Goal: Navigation & Orientation: Understand site structure

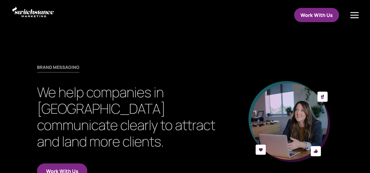
scroll to position [0, 0]
click at [352, 15] on div at bounding box center [354, 15] width 17 height 16
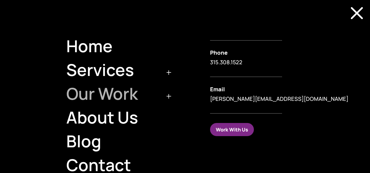
click at [109, 92] on link "Our Work" at bounding box center [118, 94] width 114 height 24
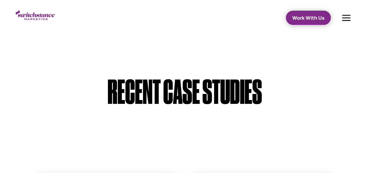
click at [310, 20] on link "Work With Us" at bounding box center [308, 18] width 45 height 15
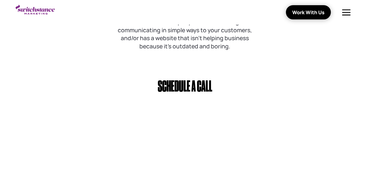
scroll to position [273, 0]
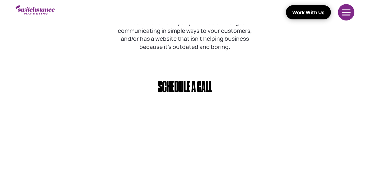
click at [352, 14] on div at bounding box center [346, 12] width 17 height 16
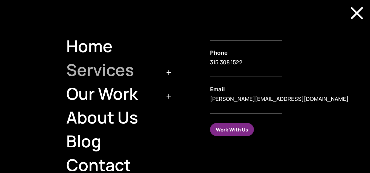
click at [108, 75] on link "Services" at bounding box center [118, 70] width 114 height 24
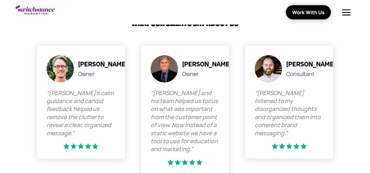
scroll to position [489, 0]
click at [297, 118] on p "“[PERSON_NAME] listened to my disorganized thoughts and organized them into coh…" at bounding box center [289, 114] width 69 height 48
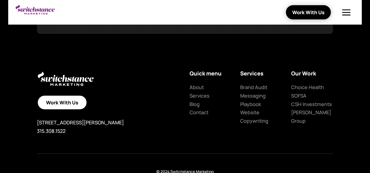
scroll to position [796, 0]
click at [298, 88] on link "Choice Health" at bounding box center [307, 87] width 33 height 7
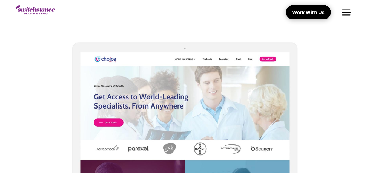
scroll to position [93, 0]
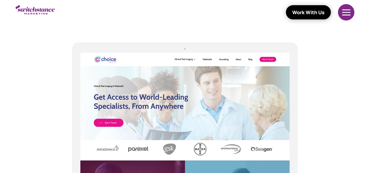
click at [344, 17] on div at bounding box center [346, 12] width 17 height 16
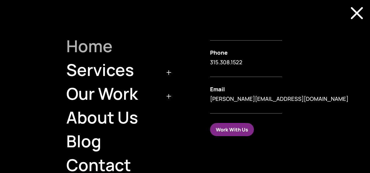
click at [105, 49] on link "Home" at bounding box center [118, 46] width 114 height 24
